Goal: Find specific page/section: Find specific page/section

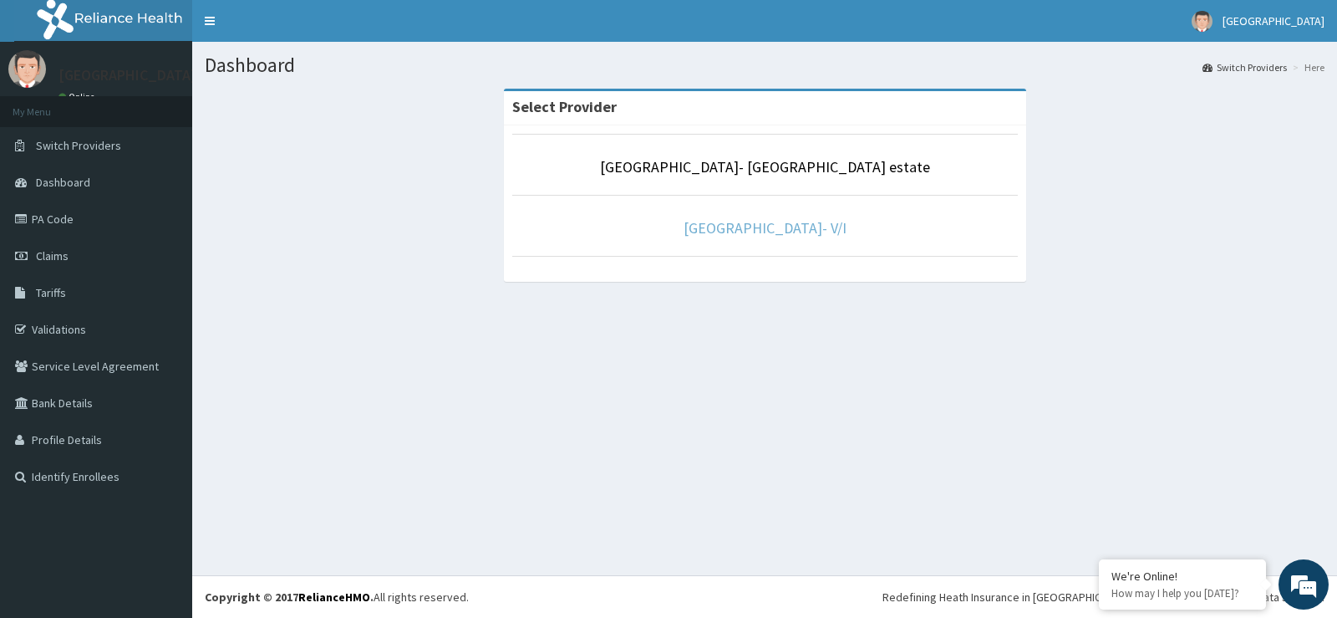
click at [729, 234] on link "[GEOGRAPHIC_DATA]- V/I" at bounding box center [765, 227] width 163 height 19
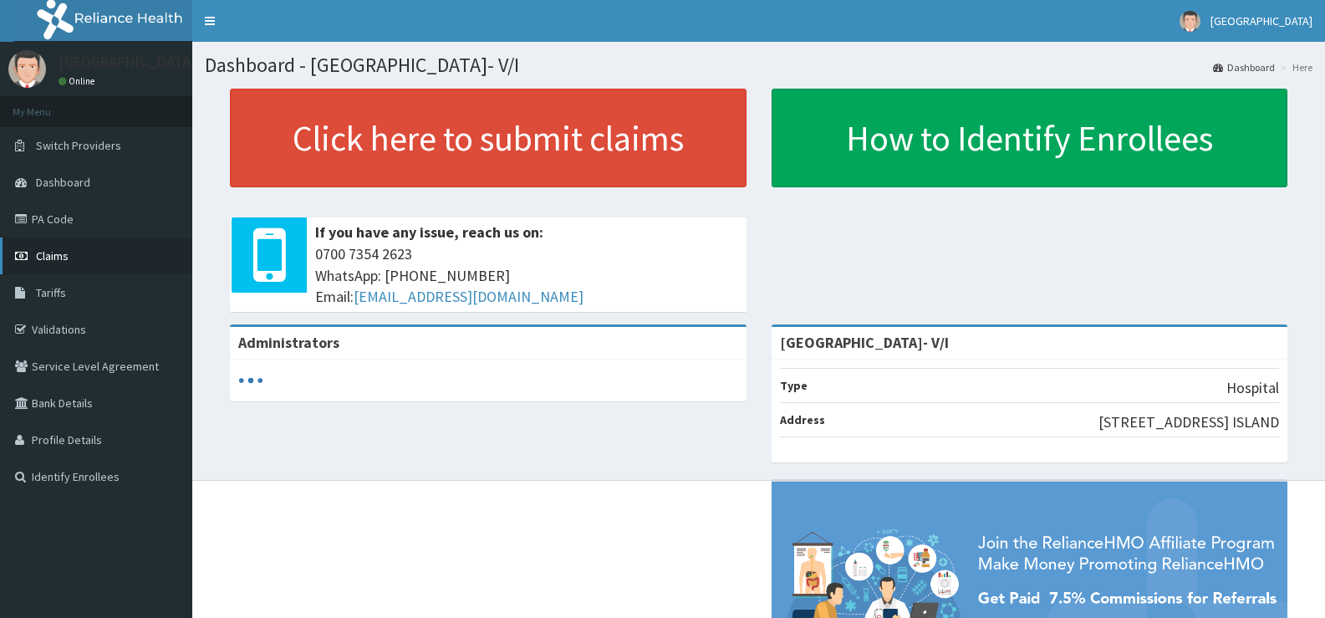
click at [73, 267] on link "Claims" at bounding box center [96, 255] width 192 height 37
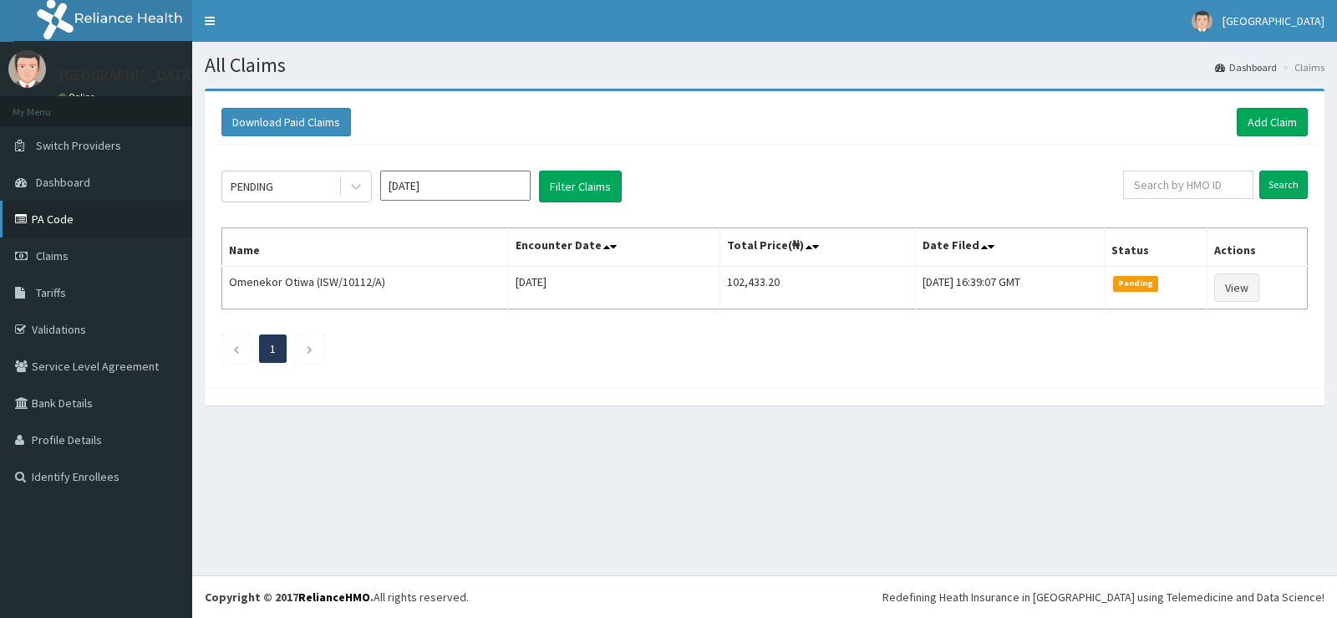
click at [38, 226] on link "PA Code" at bounding box center [96, 219] width 192 height 37
